Goal: Information Seeking & Learning: Learn about a topic

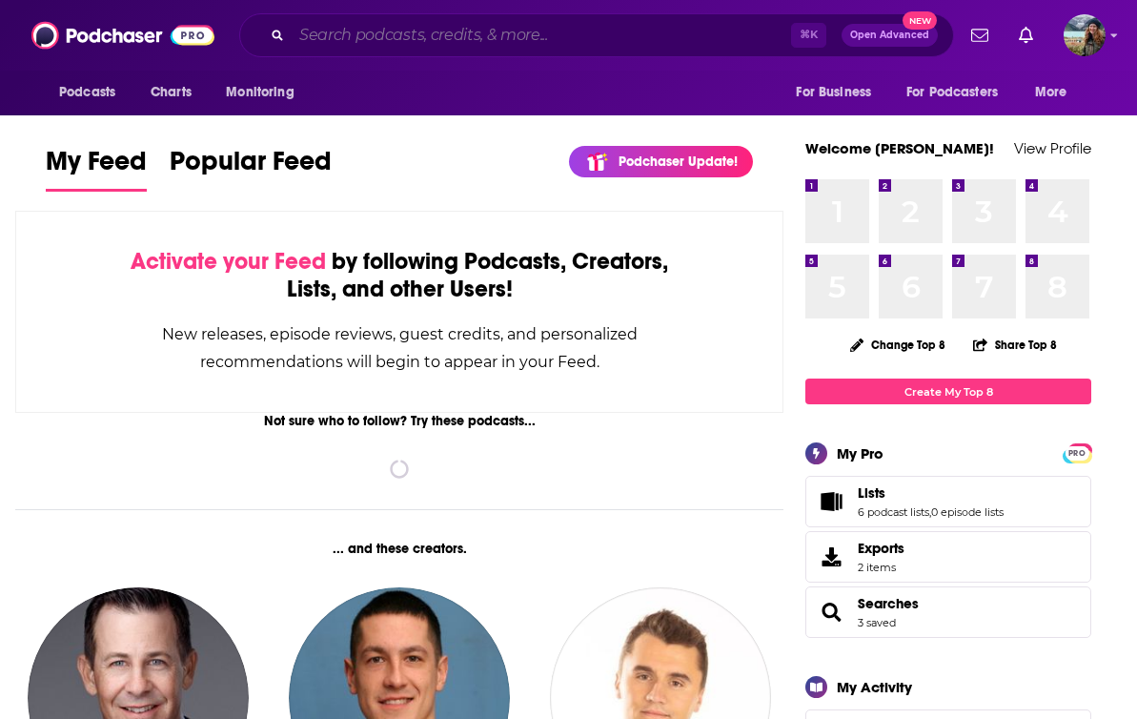
click at [407, 37] on input "Search podcasts, credits, & more..." at bounding box center [541, 35] width 499 height 30
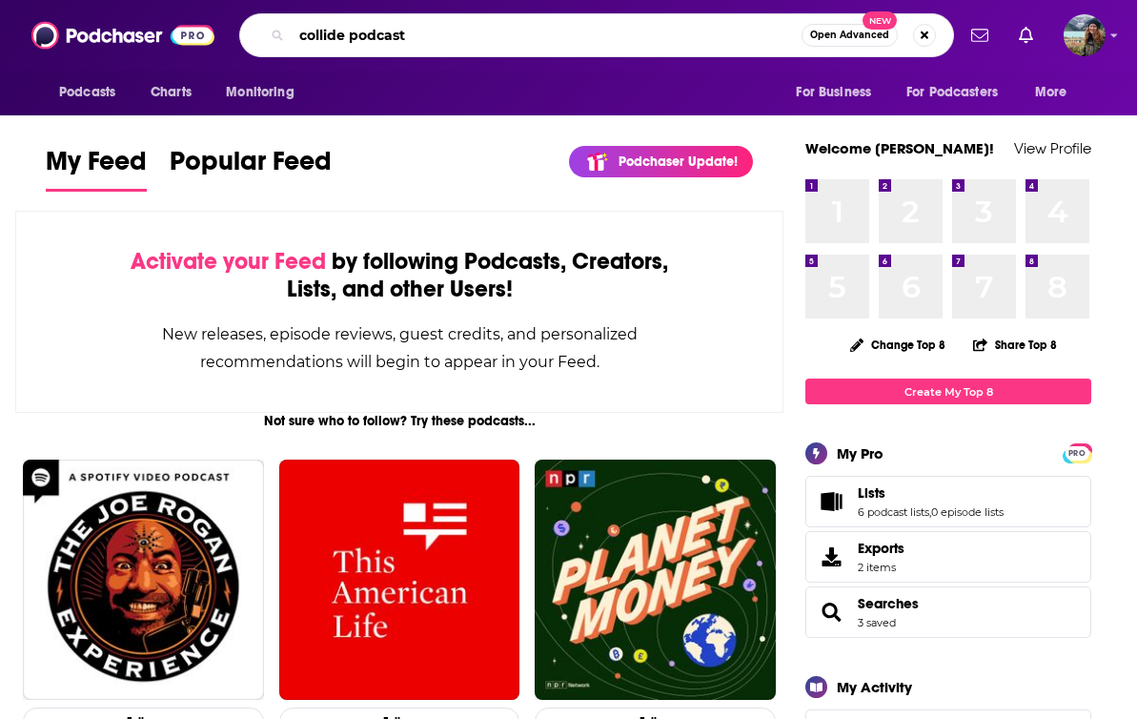
type input "collide podcast"
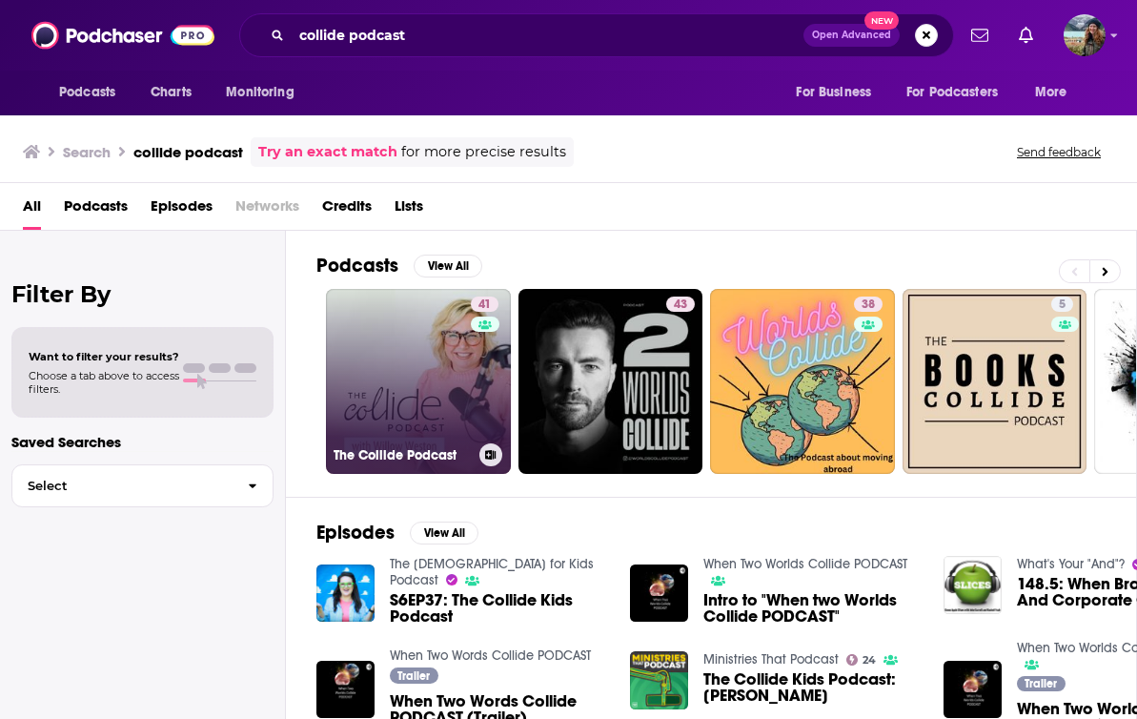
click at [416, 386] on link "41 The Collide Podcast" at bounding box center [418, 381] width 185 height 185
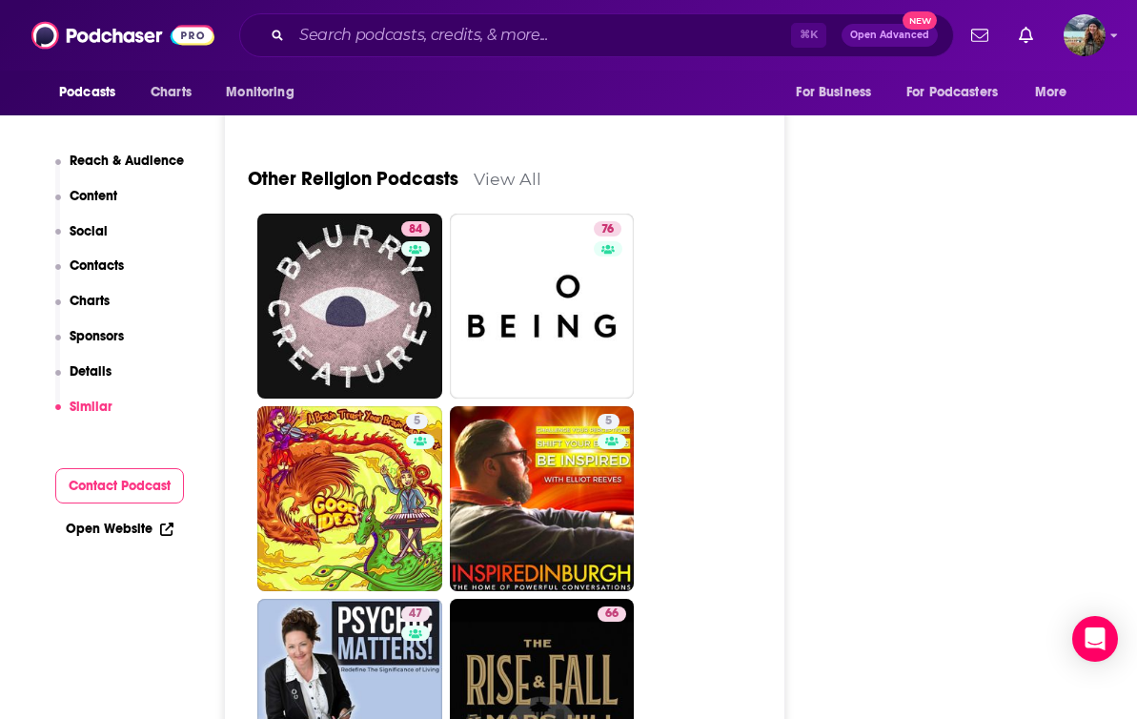
scroll to position [5398, 0]
